Goal: Answer question/provide support: Share knowledge or assist other users

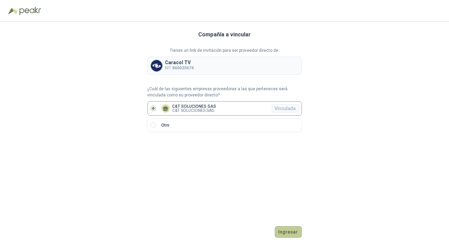
click at [289, 230] on button "Ingresar" at bounding box center [288, 232] width 27 height 12
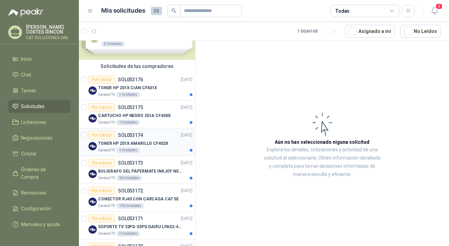
scroll to position [62, 0]
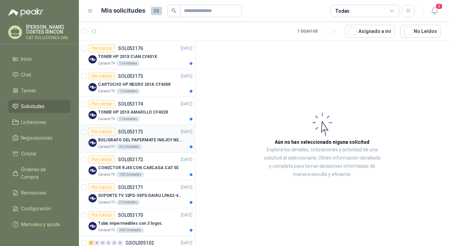
click at [107, 131] on div "Por cotizar" at bounding box center [101, 131] width 27 height 8
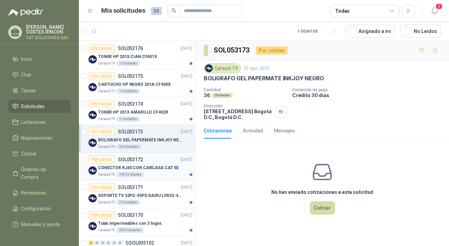
click at [103, 160] on div "Por cotizar" at bounding box center [101, 159] width 27 height 8
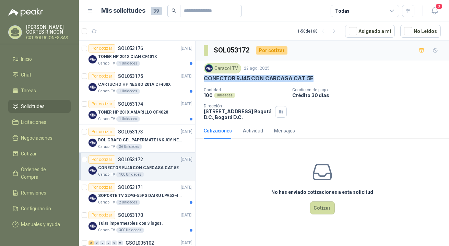
drag, startPoint x: 204, startPoint y: 78, endPoint x: 310, endPoint y: 77, distance: 105.9
click at [310, 77] on div "CONECTOR RJ45 CON CARCASA CAT 5E" at bounding box center [322, 78] width 237 height 7
copy p "CONECTOR RJ45 CON CARCASA CAT 5E"
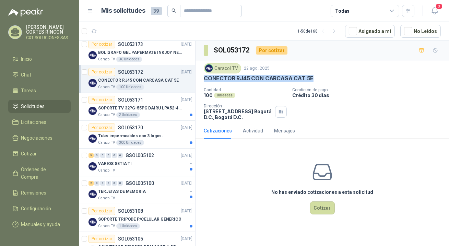
scroll to position [156, 0]
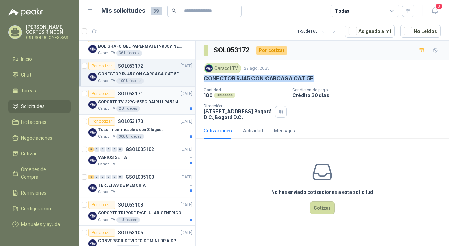
click at [105, 94] on div "Por cotizar" at bounding box center [101, 93] width 27 height 8
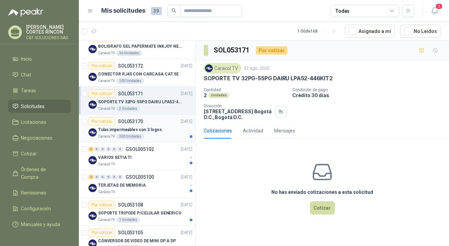
click at [106, 120] on div "Por cotizar" at bounding box center [101, 121] width 27 height 8
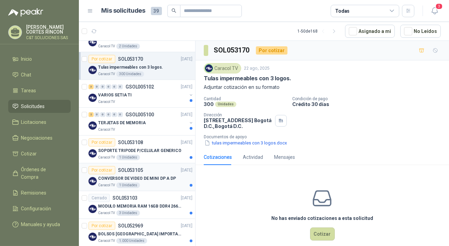
scroll to position [249, 0]
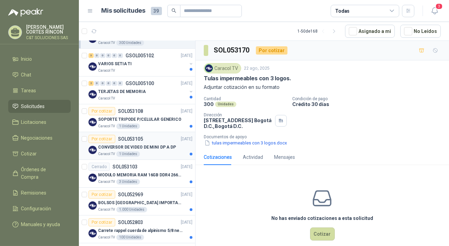
click at [106, 138] on div "Por cotizar" at bounding box center [101, 139] width 27 height 8
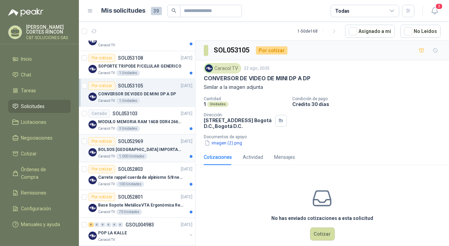
scroll to position [312, 0]
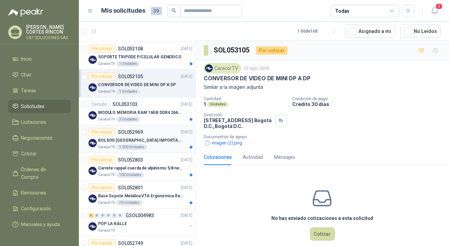
click at [104, 133] on div "Por cotizar" at bounding box center [101, 132] width 27 height 8
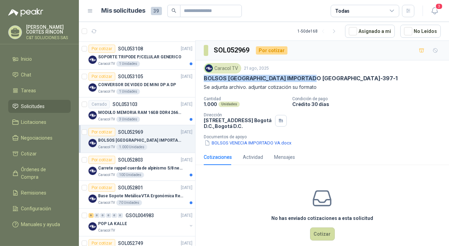
drag, startPoint x: 205, startPoint y: 78, endPoint x: 310, endPoint y: 80, distance: 104.9
click at [310, 80] on p "BOLSOS [GEOGRAPHIC_DATA] IMPORTADO [GEOGRAPHIC_DATA]-397-1" at bounding box center [301, 78] width 194 height 7
copy p "BOLSOS [GEOGRAPHIC_DATA] IMPORTADO [GEOGRAPHIC_DATA]-397-1"
click at [227, 142] on button "BOLSOS VENECIA IMPORTADO VA.docx" at bounding box center [248, 142] width 88 height 7
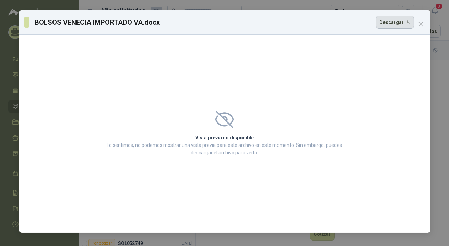
click at [394, 23] on button "Descargar" at bounding box center [395, 22] width 38 height 13
click at [393, 23] on button "Descargar" at bounding box center [395, 22] width 38 height 13
click at [390, 24] on button "Descargar" at bounding box center [395, 22] width 38 height 13
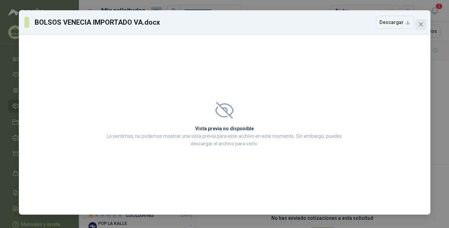
click at [422, 22] on icon "close" at bounding box center [420, 24] width 5 height 5
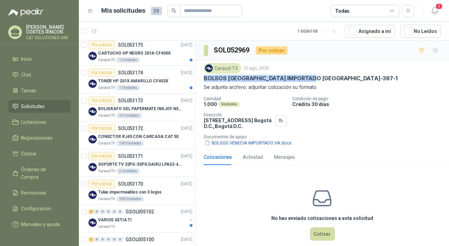
scroll to position [124, 0]
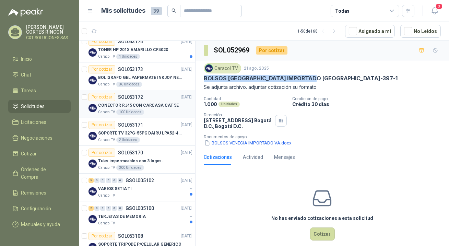
click at [128, 107] on p "CONECTOR RJ45 CON CARCASA CAT 5E" at bounding box center [138, 105] width 81 height 7
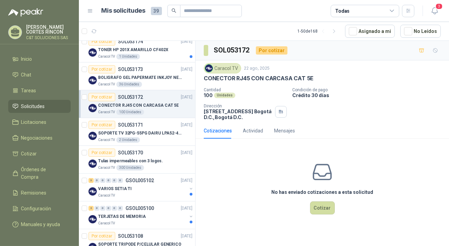
click at [127, 107] on p "CONECTOR RJ45 CON CARCASA CAT 5E" at bounding box center [138, 105] width 81 height 7
click at [326, 208] on button "Cotizar" at bounding box center [322, 207] width 25 height 13
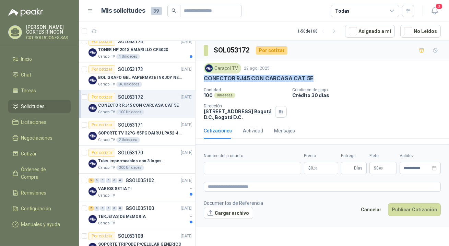
drag, startPoint x: 203, startPoint y: 78, endPoint x: 312, endPoint y: 80, distance: 108.3
click at [312, 80] on div "CONECTOR RJ45 CON CARCASA CAT 5E" at bounding box center [322, 78] width 237 height 7
copy p "CONECTOR RJ45 CON CARCASA CAT 5E"
click at [245, 164] on input "Nombre del producto" at bounding box center [252, 168] width 97 height 12
paste input "**********"
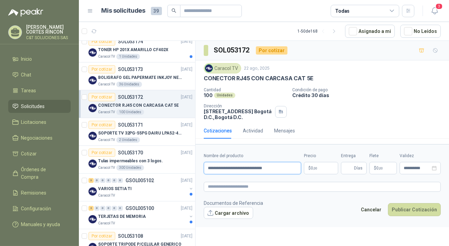
type input "**********"
click at [329, 167] on p "$ 0 ,00" at bounding box center [321, 168] width 34 height 12
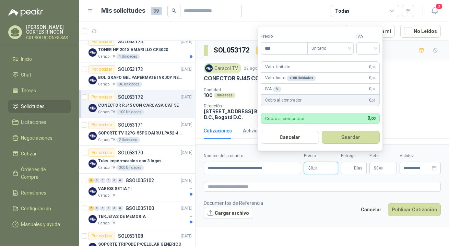
click at [309, 166] on p "$ 0 ,00" at bounding box center [321, 168] width 34 height 12
click at [273, 46] on input "***" at bounding box center [284, 48] width 46 height 12
click at [321, 131] on button "Guardar" at bounding box center [350, 137] width 58 height 13
click at [375, 45] on input "search" at bounding box center [367, 47] width 15 height 10
click at [374, 62] on div "19%" at bounding box center [369, 63] width 13 height 8
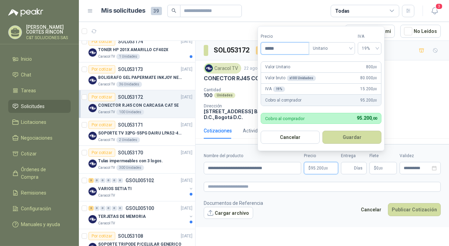
click at [276, 49] on input "*****" at bounding box center [285, 48] width 48 height 12
type input "*******"
click at [354, 138] on button "Guardar" at bounding box center [351, 137] width 59 height 13
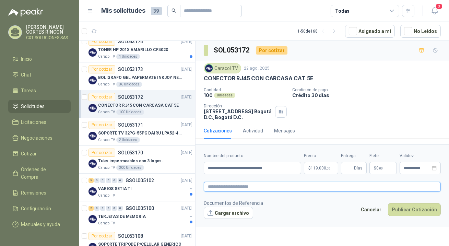
click at [232, 190] on textarea at bounding box center [322, 187] width 237 height 10
paste textarea "**********"
type textarea "**********"
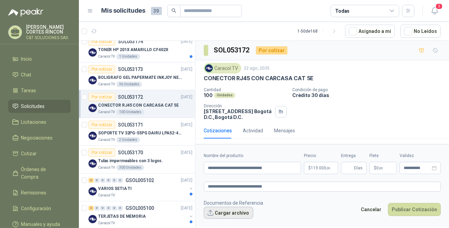
click at [222, 214] on button "Cargar archivo" at bounding box center [228, 213] width 49 height 12
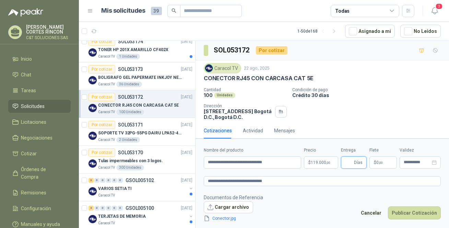
click at [350, 164] on input "Entrega" at bounding box center [349, 163] width 8 height 12
type input "*"
click at [402, 211] on button "Publicar Cotización" at bounding box center [414, 212] width 53 height 13
